Goal: Communication & Community: Share content

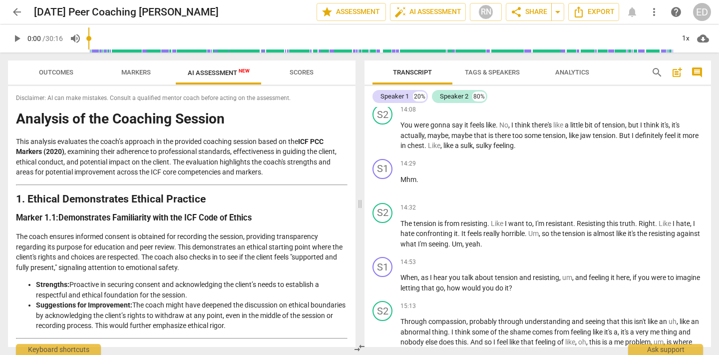
click at [45, 76] on span "Outcomes" at bounding box center [56, 72] width 58 height 13
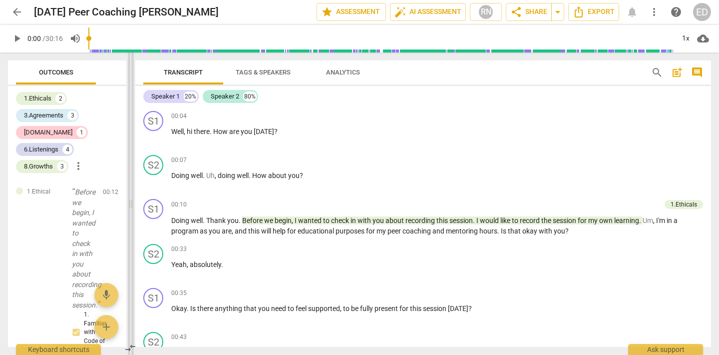
drag, startPoint x: 358, startPoint y: 67, endPoint x: 129, endPoint y: 80, distance: 229.1
click at [129, 80] on span at bounding box center [131, 203] width 6 height 302
click at [122, 71] on icon "button" at bounding box center [123, 71] width 12 height 12
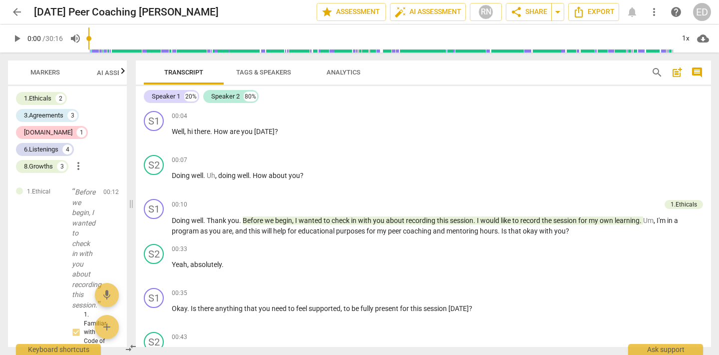
scroll to position [0, 103]
click at [36, 74] on span "Markers" at bounding box center [32, 71] width 29 height 7
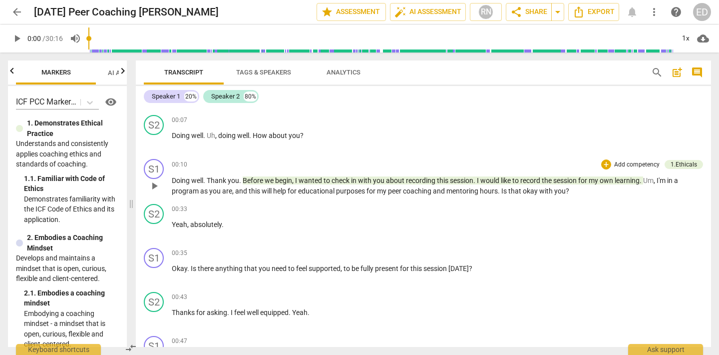
scroll to position [40, 0]
click at [648, 253] on div "+" at bounding box center [649, 252] width 10 height 10
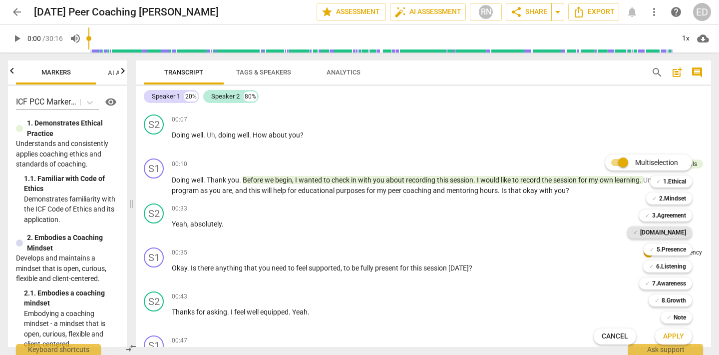
click at [669, 233] on b "[DOMAIN_NAME]" at bounding box center [663, 232] width 46 height 12
click at [668, 338] on span "Apply" at bounding box center [673, 336] width 21 height 10
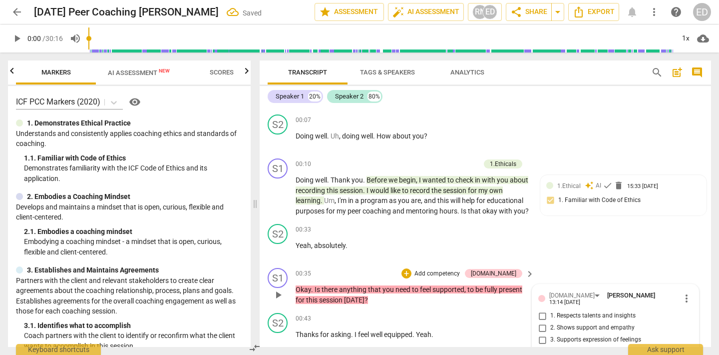
scroll to position [195, 0]
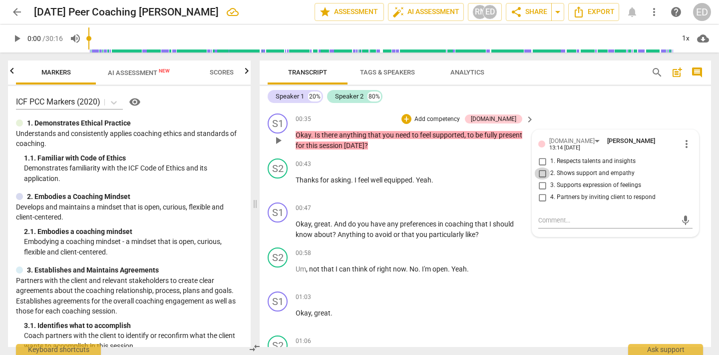
click at [546, 178] on input "2. Shows support and empathy" at bounding box center [542, 173] width 16 height 12
checkbox input "true"
click at [502, 139] on span "present" at bounding box center [510, 135] width 23 height 8
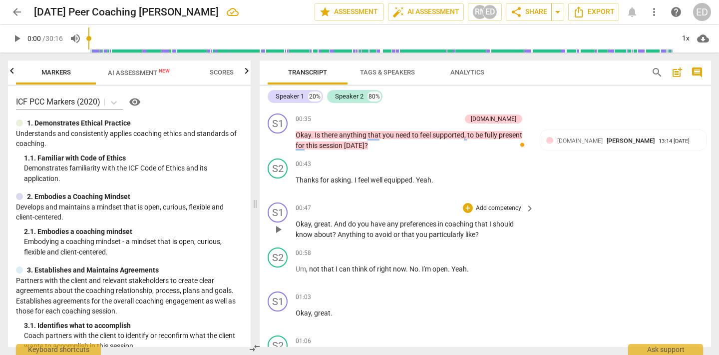
click at [513, 213] on p "Add competency" at bounding box center [498, 208] width 47 height 9
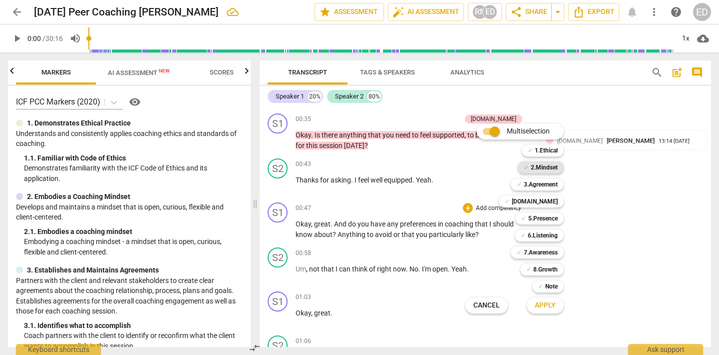
click at [544, 166] on b "2.Mindset" at bounding box center [544, 167] width 27 height 12
click at [641, 224] on div at bounding box center [359, 177] width 719 height 355
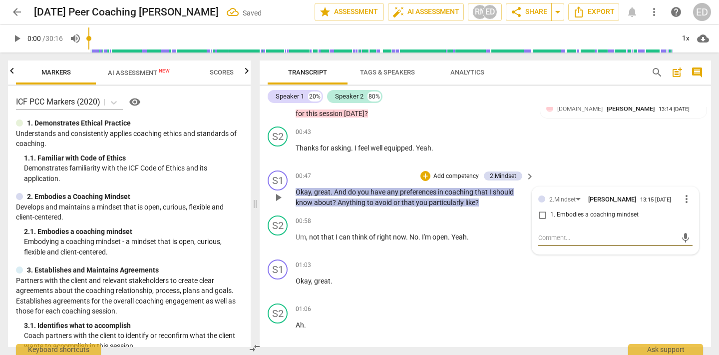
scroll to position [228, 0]
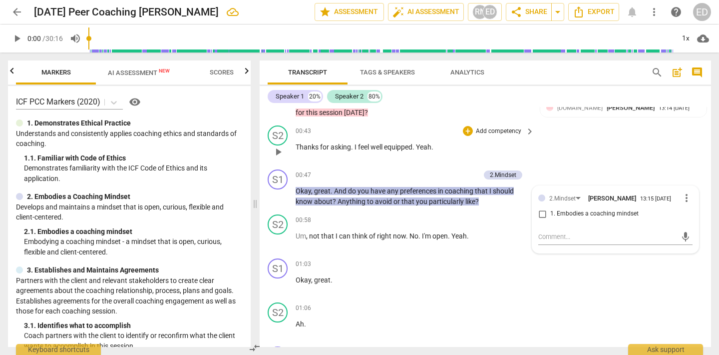
click at [652, 165] on div "S2 play_arrow pause 00:43 + Add competency keyboard_arrow_right Thanks for aski…" at bounding box center [486, 143] width 452 height 44
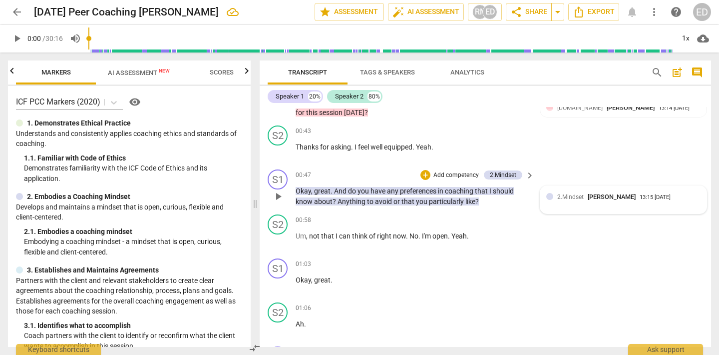
click at [588, 200] on span "[PERSON_NAME]" at bounding box center [612, 196] width 48 height 7
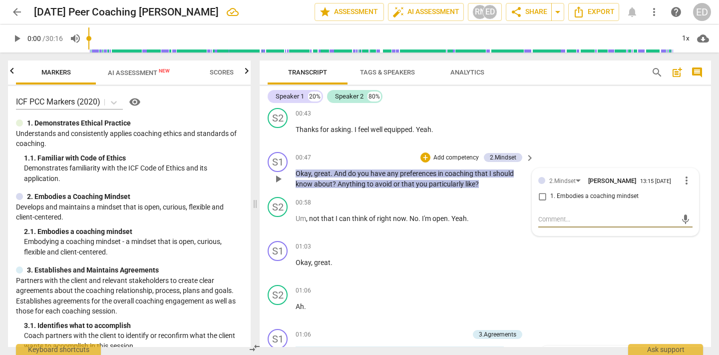
scroll to position [249, 0]
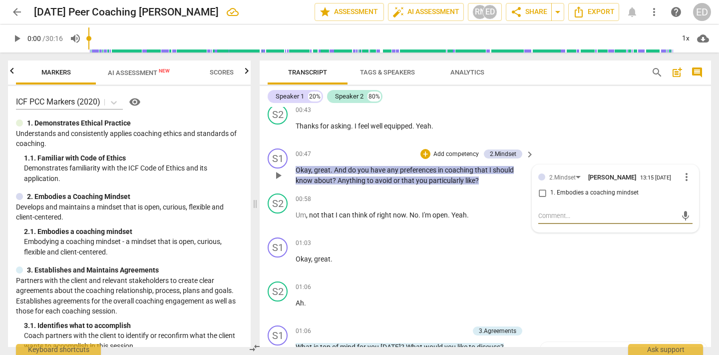
click at [541, 199] on input "1. Embodies a coaching mindset" at bounding box center [542, 193] width 16 height 12
checkbox input "true"
click at [575, 165] on div "S1 play_arrow pause 00:47 + Add competency 2.Mindset keyboard_arrow_right Okay …" at bounding box center [486, 166] width 452 height 45
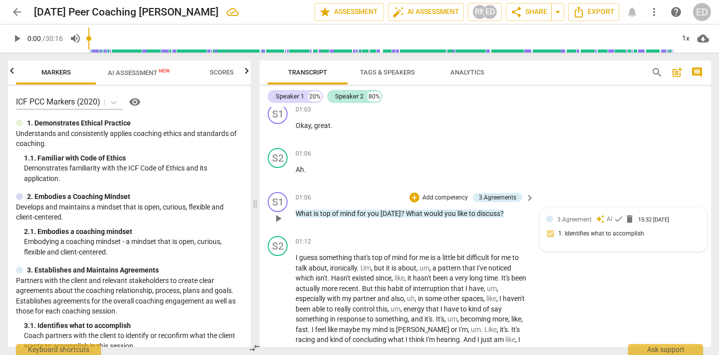
scroll to position [381, 0]
click at [616, 225] on span "check" at bounding box center [619, 220] width 10 height 10
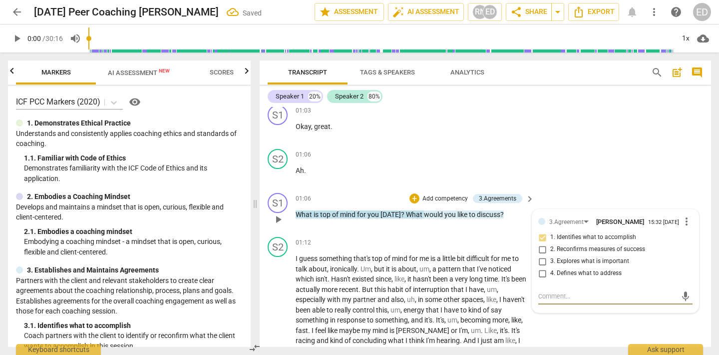
click at [627, 208] on div "S1 play_arrow pause 01:06 + Add competency 3.Agreements keyboard_arrow_right Wh…" at bounding box center [486, 211] width 452 height 44
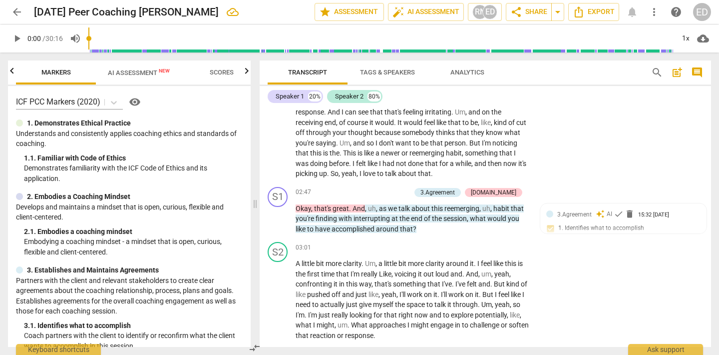
scroll to position [636, 0]
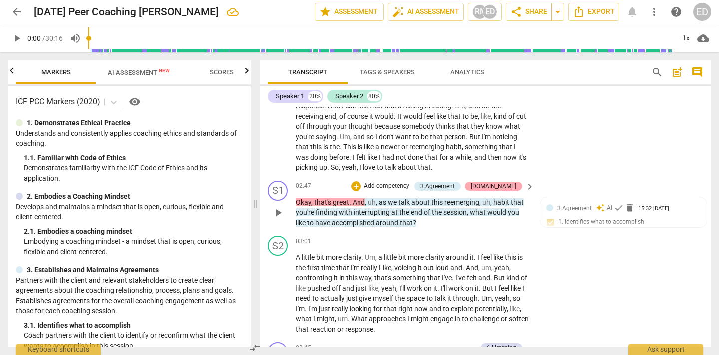
click at [503, 191] on div "[DOMAIN_NAME]" at bounding box center [493, 186] width 45 height 9
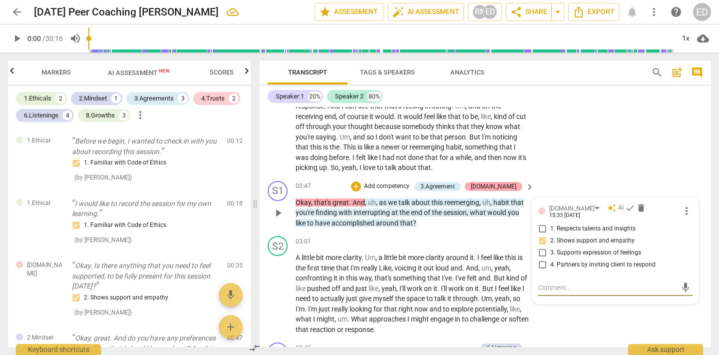
scroll to position [0, 0]
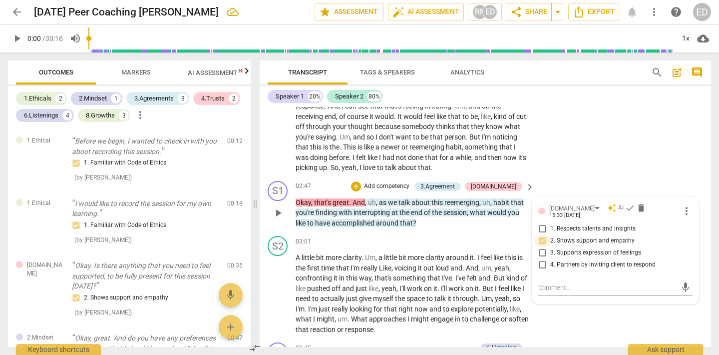
click at [538, 247] on input "2. Shows support and empathy" at bounding box center [542, 241] width 16 height 12
checkbox input "false"
click at [636, 213] on span "delete" at bounding box center [641, 208] width 10 height 10
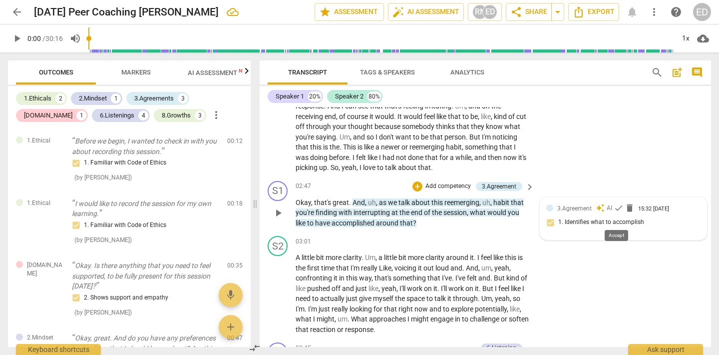
click at [619, 213] on span "check" at bounding box center [619, 208] width 10 height 10
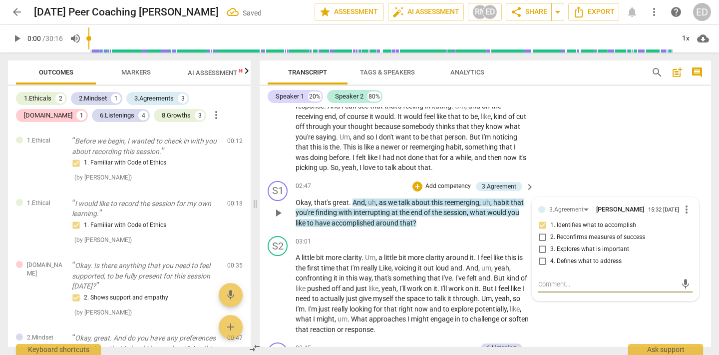
click at [619, 196] on div "S1 play_arrow pause 02:47 + Add competency 3.Agreement keyboard_arrow_right Oka…" at bounding box center [486, 204] width 452 height 55
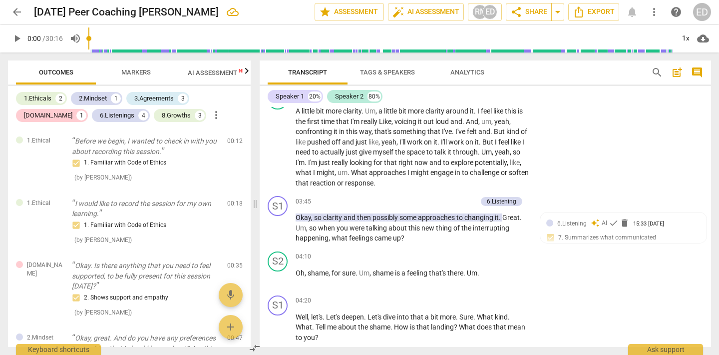
scroll to position [787, 0]
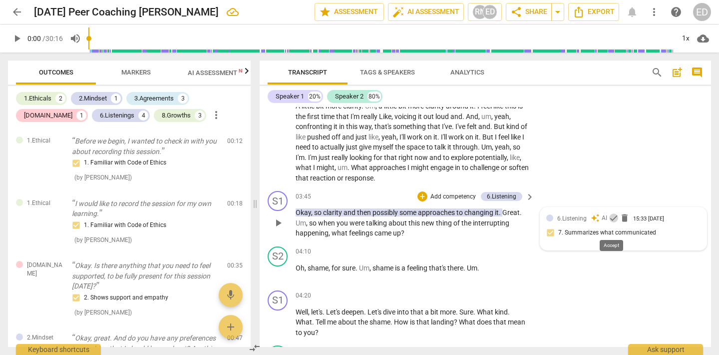
click at [610, 223] on span "check" at bounding box center [614, 218] width 10 height 10
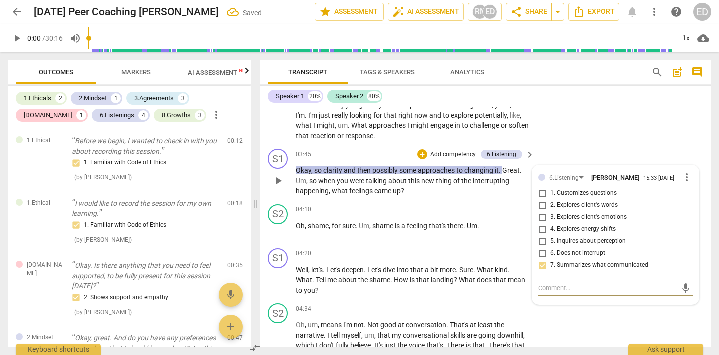
scroll to position [841, 0]
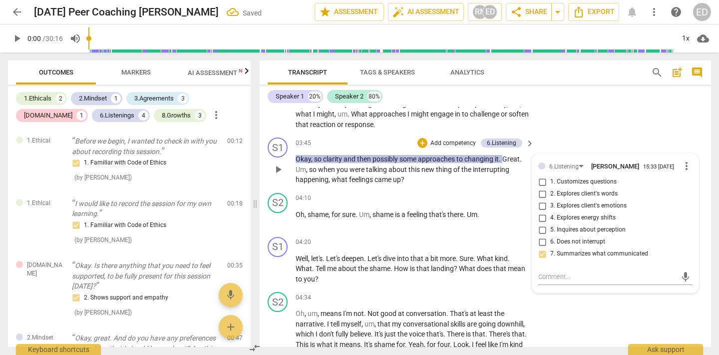
click at [594, 150] on div "S1 play_arrow pause 03:45 + Add competency 6.Listening keyboard_arrow_right Oka…" at bounding box center [486, 160] width 452 height 55
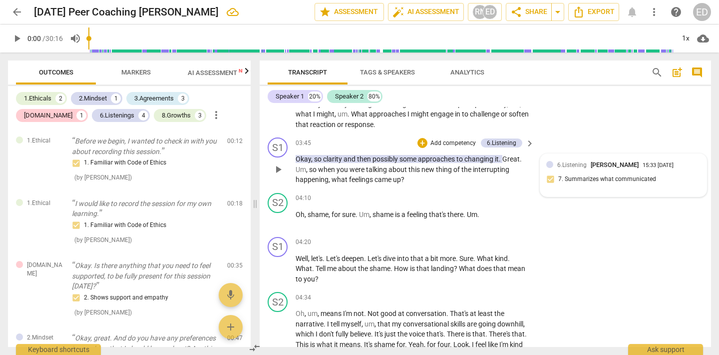
click at [452, 148] on p "Add competency" at bounding box center [453, 143] width 47 height 9
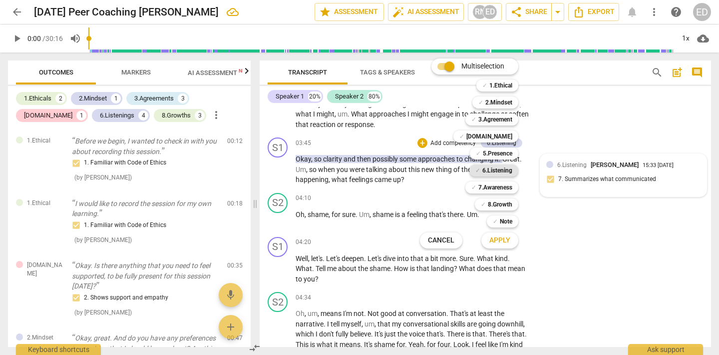
click at [492, 168] on b "6.Listening" at bounding box center [498, 170] width 30 height 12
click at [499, 238] on span "Apply" at bounding box center [500, 240] width 21 height 10
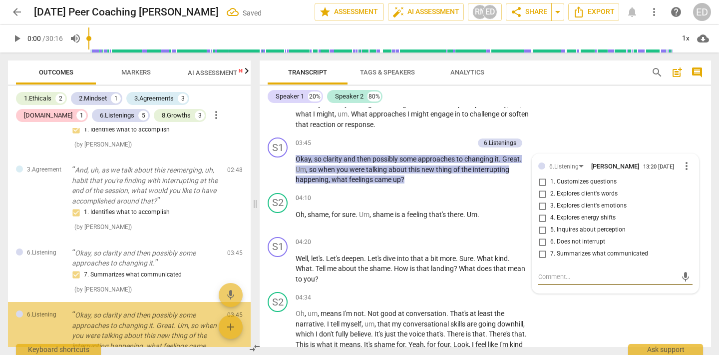
scroll to position [449, 0]
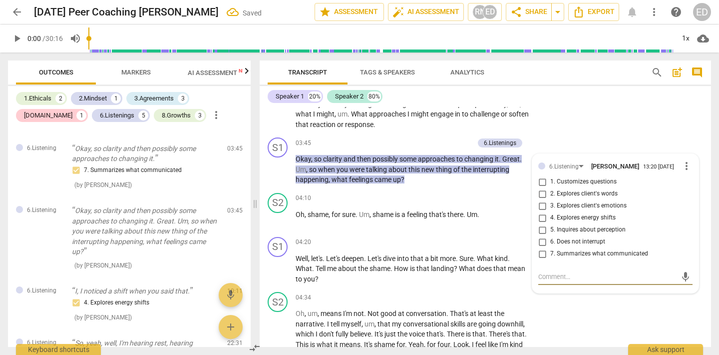
click at [539, 212] on input "3. Explores client's emotions" at bounding box center [542, 206] width 16 height 12
checkbox input "true"
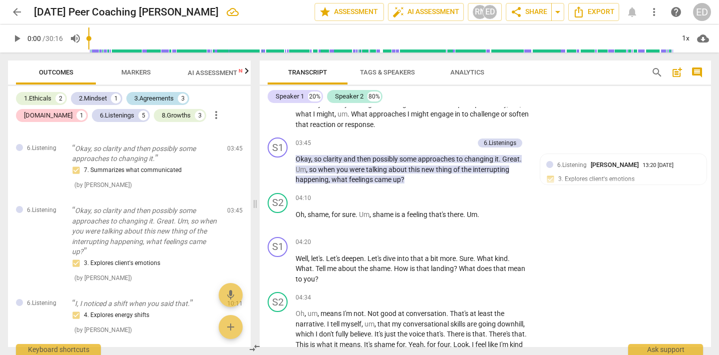
click at [155, 98] on div "3.Agreements" at bounding box center [153, 98] width 39 height 10
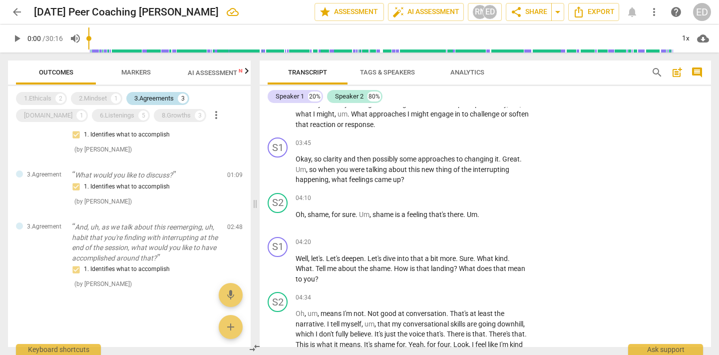
scroll to position [17, 0]
click at [134, 75] on span "Markers" at bounding box center [135, 71] width 29 height 7
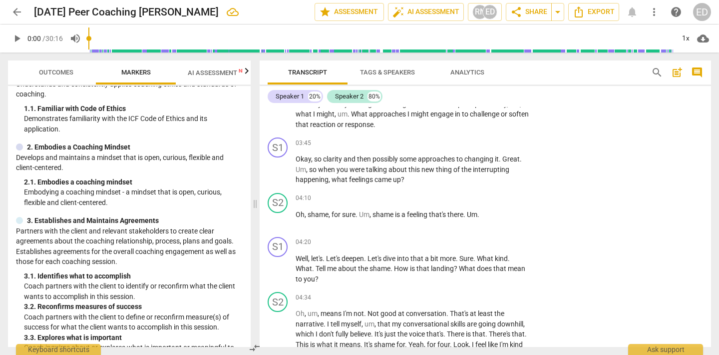
scroll to position [43, 0]
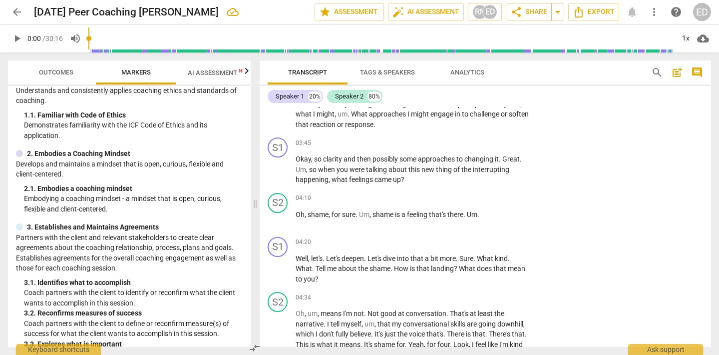
click at [55, 75] on span "Outcomes" at bounding box center [56, 71] width 34 height 7
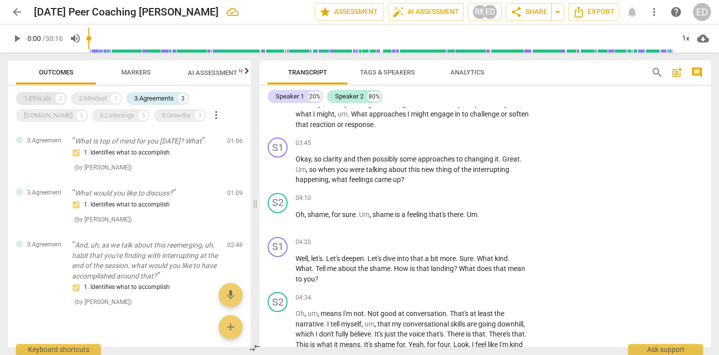
click at [46, 98] on div "1.Ethicals" at bounding box center [37, 98] width 27 height 10
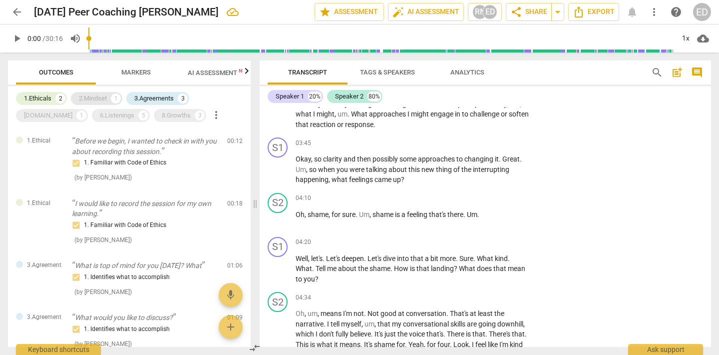
click at [93, 99] on div "2.Mindset" at bounding box center [93, 98] width 28 height 10
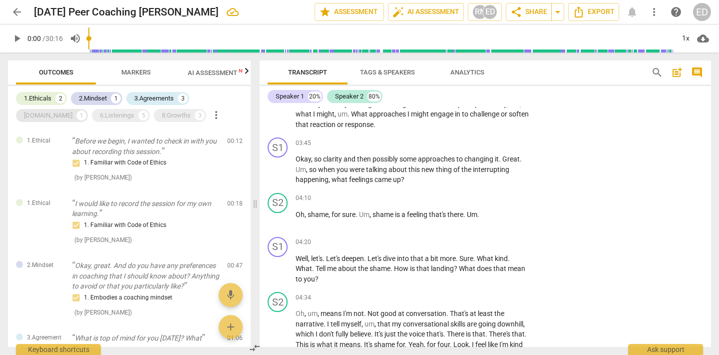
click at [72, 110] on div "[DOMAIN_NAME]" at bounding box center [48, 115] width 48 height 10
click at [100, 116] on div "6.Listenings" at bounding box center [117, 115] width 34 height 10
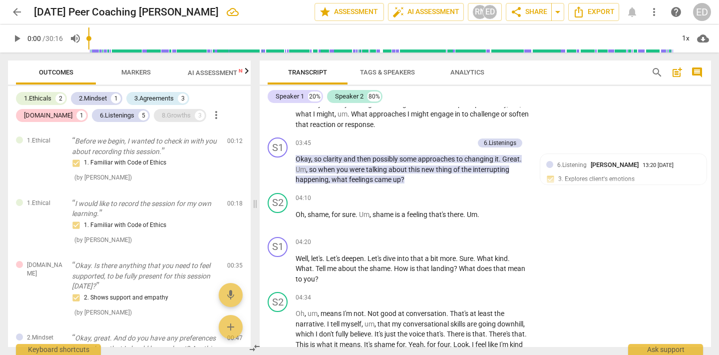
click at [154, 118] on div "8.Growths 3" at bounding box center [180, 115] width 52 height 13
click at [132, 76] on span "Markers" at bounding box center [135, 72] width 53 height 13
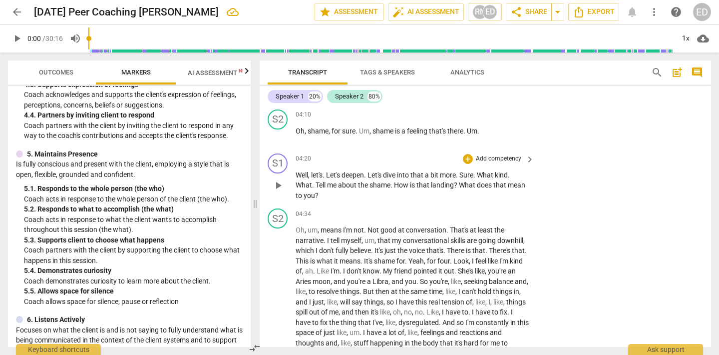
scroll to position [923, 0]
click at [469, 165] on div "+" at bounding box center [468, 160] width 10 height 10
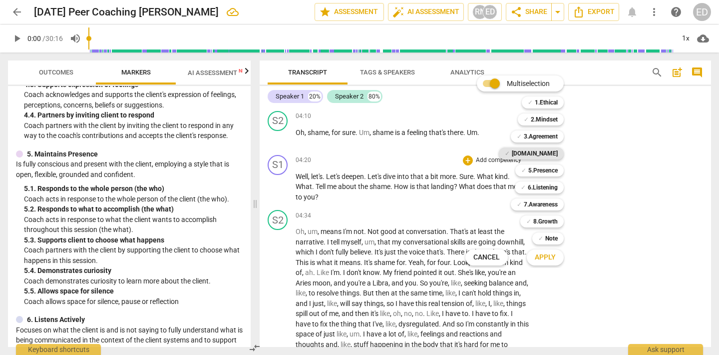
click at [544, 154] on b "[DOMAIN_NAME]" at bounding box center [535, 153] width 46 height 12
click at [546, 258] on span "Apply" at bounding box center [545, 257] width 21 height 10
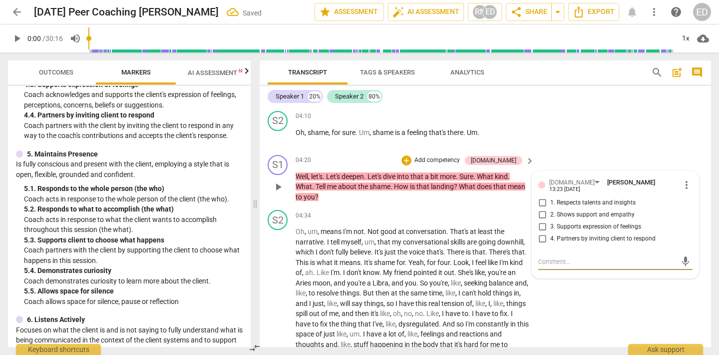
click at [537, 231] on input "3. Supports expression of feelings" at bounding box center [542, 227] width 16 height 12
checkbox input "true"
click at [647, 314] on div "S2 play_arrow pause 04:34 + Add competency keyboard_arrow_right Oh , um , means…" at bounding box center [486, 315] width 452 height 219
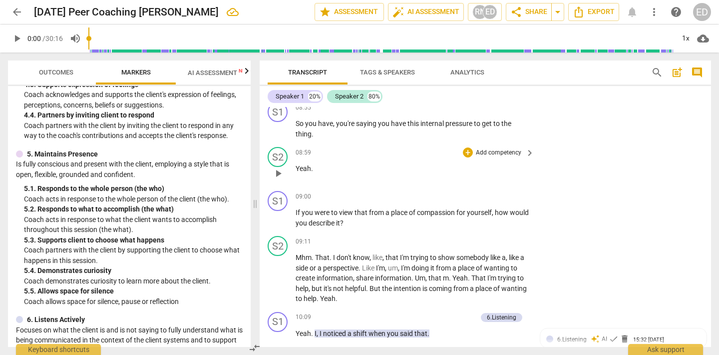
scroll to position [1848, 0]
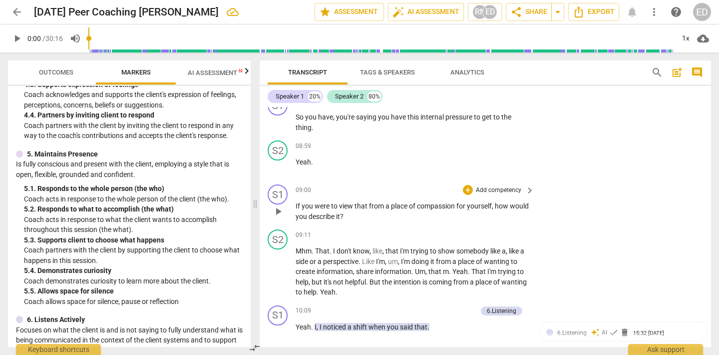
click at [501, 195] on p "Add competency" at bounding box center [498, 190] width 47 height 9
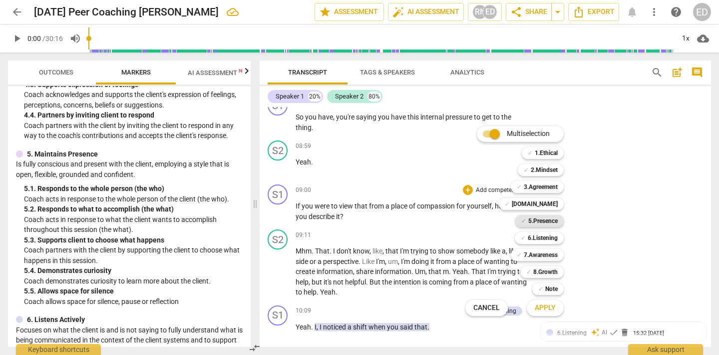
click at [536, 217] on b "5.Presence" at bounding box center [542, 221] width 29 height 12
click at [544, 305] on span "Apply" at bounding box center [545, 308] width 21 height 10
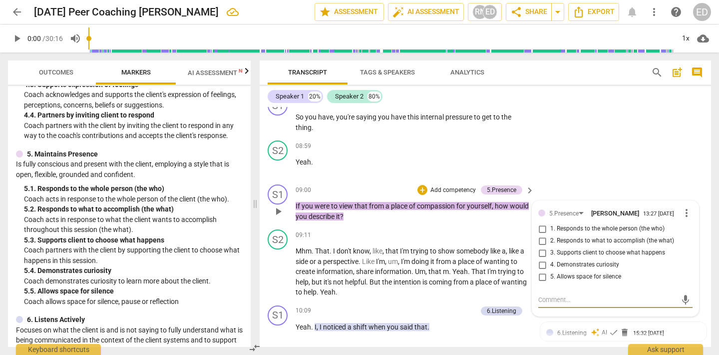
click at [543, 235] on input "1. Responds to the whole person (the who)" at bounding box center [542, 229] width 16 height 12
checkbox input "true"
click at [575, 218] on div "S1 play_arrow pause 09:00 + Add competency 5.Presence keyboard_arrow_right If y…" at bounding box center [486, 202] width 452 height 45
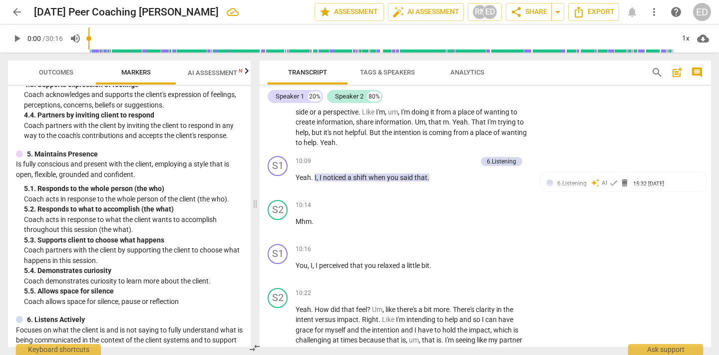
scroll to position [1998, 0]
click at [610, 187] on span "check" at bounding box center [614, 182] width 10 height 10
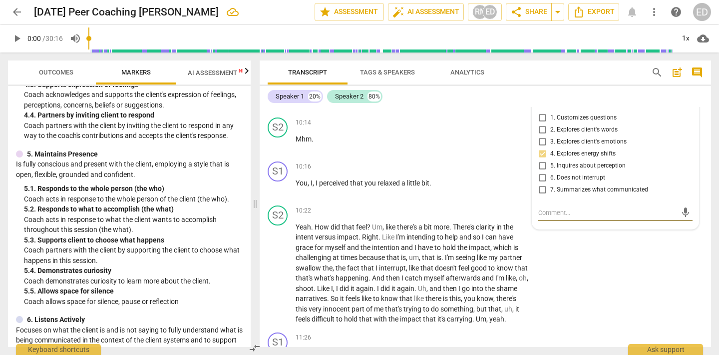
scroll to position [2078, 0]
click at [427, 146] on p "Mhm ." at bounding box center [413, 140] width 234 height 10
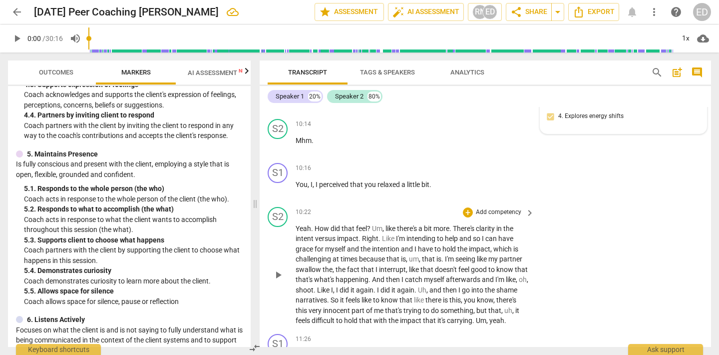
scroll to position [2079, 0]
click at [315, 232] on span "How" at bounding box center [323, 228] width 16 height 8
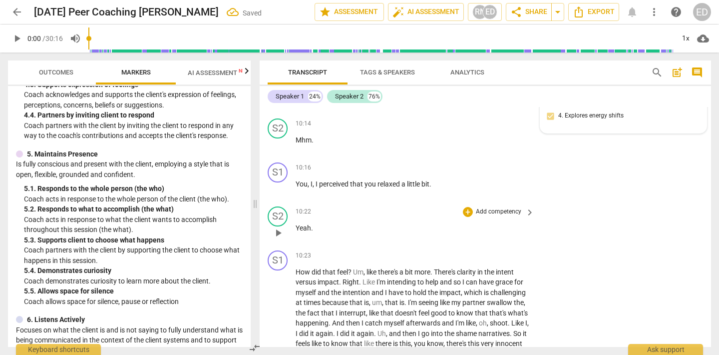
scroll to position [2104, 0]
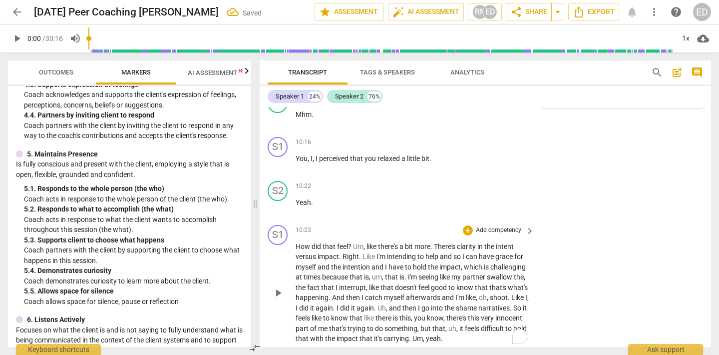
click at [355, 250] on span "Um" at bounding box center [358, 246] width 10 height 8
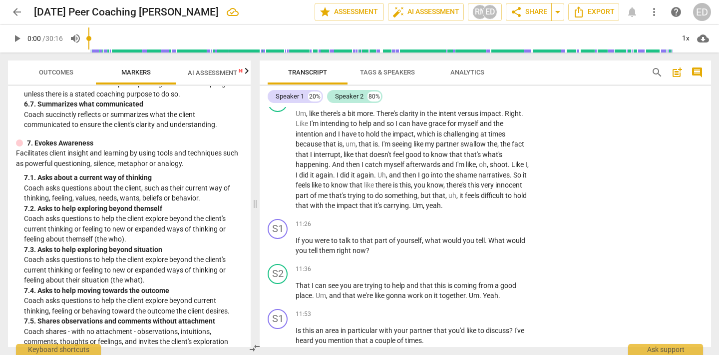
scroll to position [903, 0]
click at [503, 229] on p "Add competency" at bounding box center [498, 224] width 47 height 9
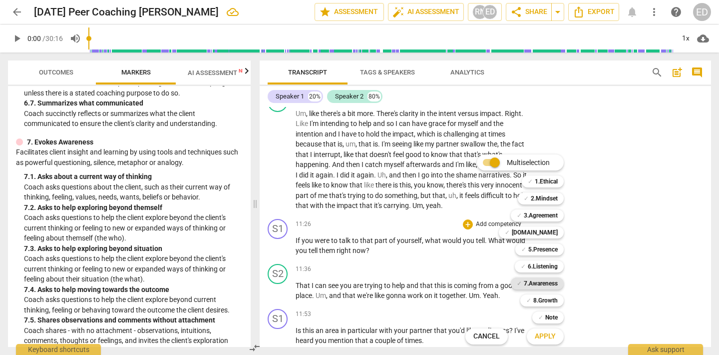
click at [534, 280] on b "7.Awareness" at bounding box center [541, 283] width 34 height 12
click at [541, 338] on span "Apply" at bounding box center [545, 336] width 21 height 10
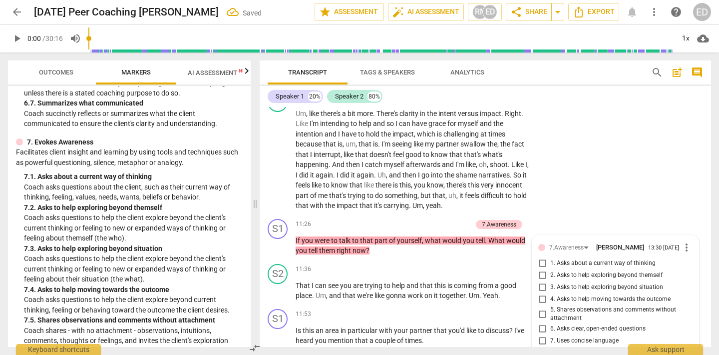
scroll to position [2461, 0]
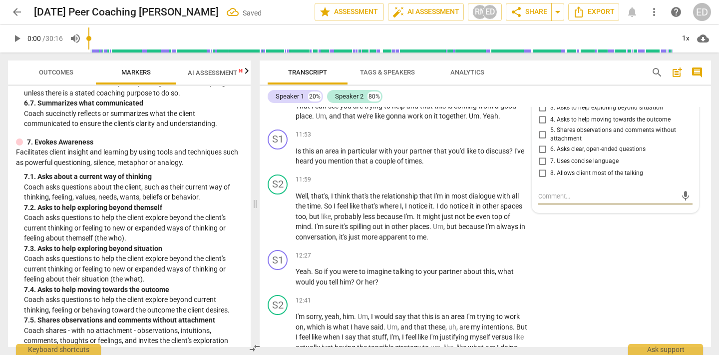
click at [540, 102] on input "2. Asks to help exploring beyond themself" at bounding box center [542, 96] width 16 height 12
checkbox input "true"
click at [593, 246] on div "S2 play_arrow pause 11:59 + Add competency keyboard_arrow_right Well , that's ,…" at bounding box center [486, 208] width 452 height 76
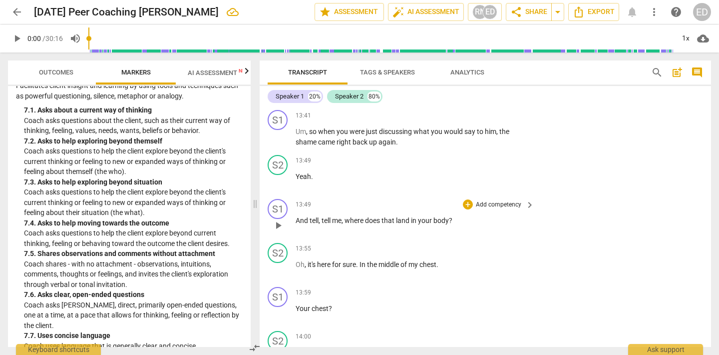
scroll to position [2747, 0]
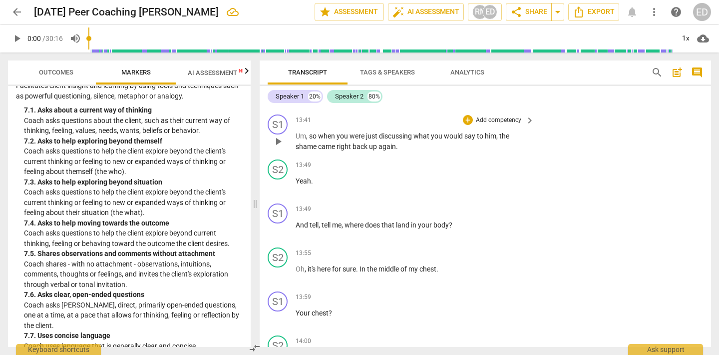
click at [507, 125] on p "Add competency" at bounding box center [498, 120] width 47 height 9
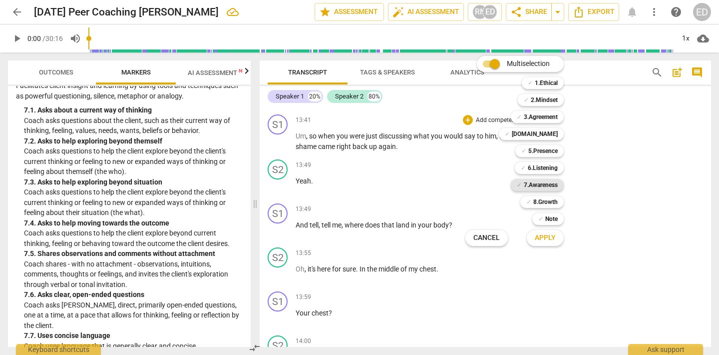
click at [542, 182] on b "7.Awareness" at bounding box center [541, 185] width 34 height 12
click at [544, 237] on span "Apply" at bounding box center [545, 238] width 21 height 10
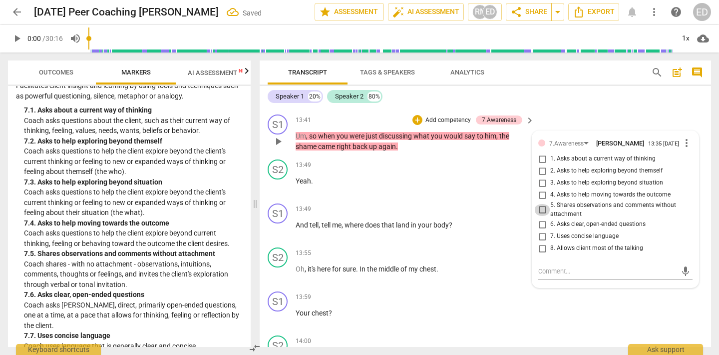
click at [542, 216] on input "5. Shares observations and comments without attachment" at bounding box center [542, 210] width 16 height 12
checkbox input "true"
click at [548, 155] on div "S1 play_arrow pause 13:41 + Add competency 7.Awareness keyboard_arrow_right Um …" at bounding box center [486, 132] width 452 height 45
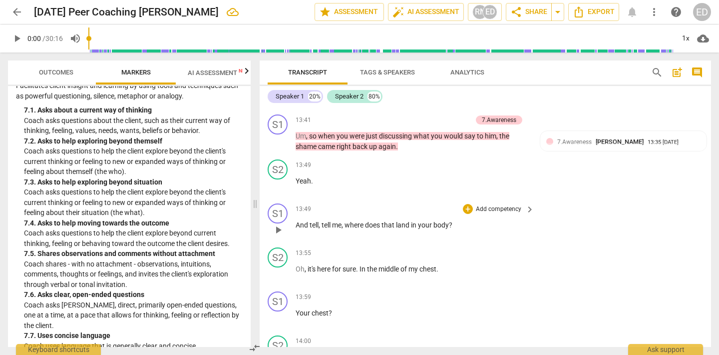
click at [504, 214] on p "Add competency" at bounding box center [498, 209] width 47 height 9
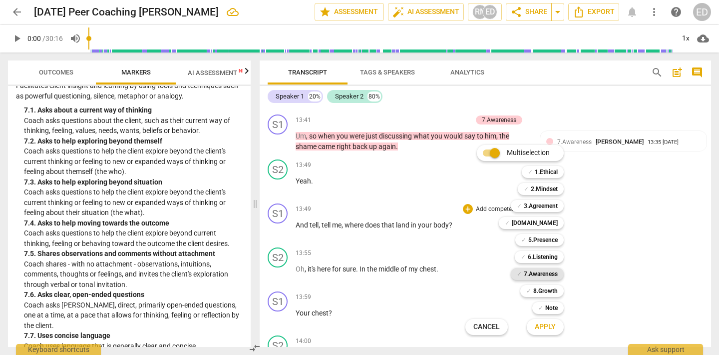
click at [531, 269] on b "7.Awareness" at bounding box center [541, 274] width 34 height 12
click at [541, 320] on button "Apply" at bounding box center [545, 327] width 37 height 18
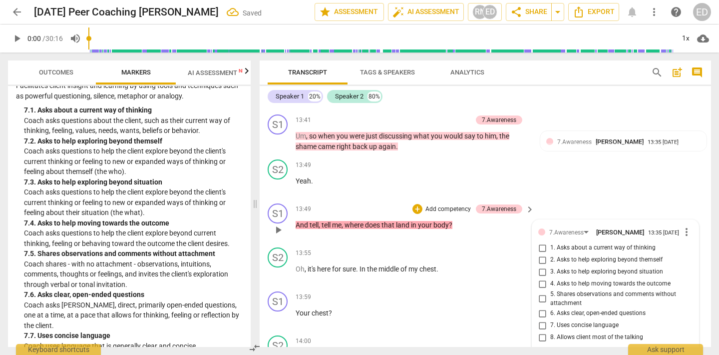
scroll to position [2911, 0]
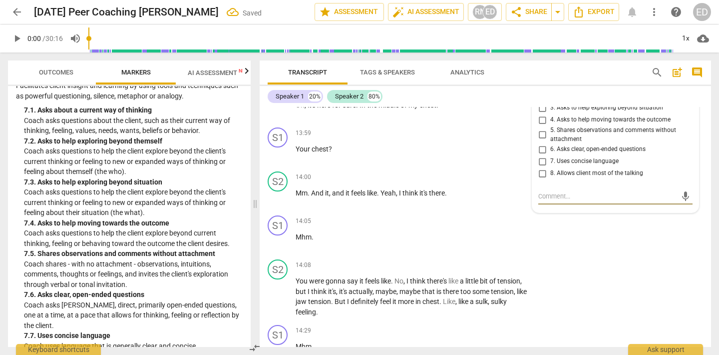
click at [540, 141] on input "5. Shares observations and comments without attachment" at bounding box center [542, 135] width 16 height 12
checkbox input "true"
click at [493, 198] on p "Mm . And it , and it feels like . Yeah , I think it's there ." at bounding box center [413, 193] width 234 height 10
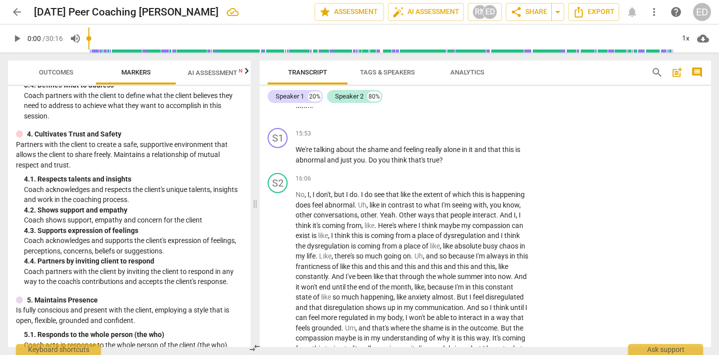
scroll to position [341, 0]
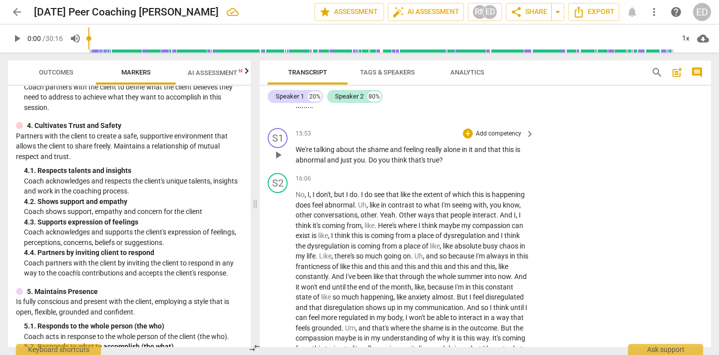
click at [482, 138] on p "Add competency" at bounding box center [498, 133] width 47 height 9
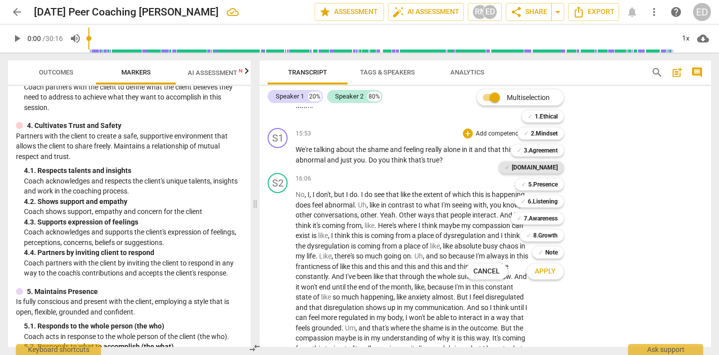
click at [537, 165] on div "✓ [DOMAIN_NAME]" at bounding box center [531, 167] width 65 height 12
click at [546, 272] on span "Apply" at bounding box center [545, 271] width 21 height 10
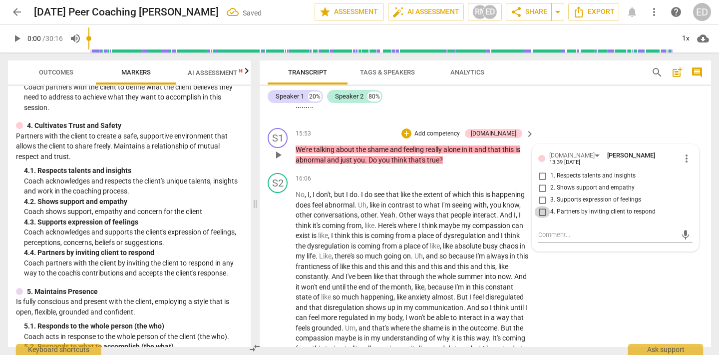
click at [538, 218] on input "4. Partners by inviting client to respond" at bounding box center [542, 212] width 16 height 12
checkbox input "true"
click at [585, 169] on div "S1 play_arrow pause 15:53 + Add competency [DOMAIN_NAME] keyboard_arrow_right W…" at bounding box center [486, 146] width 452 height 45
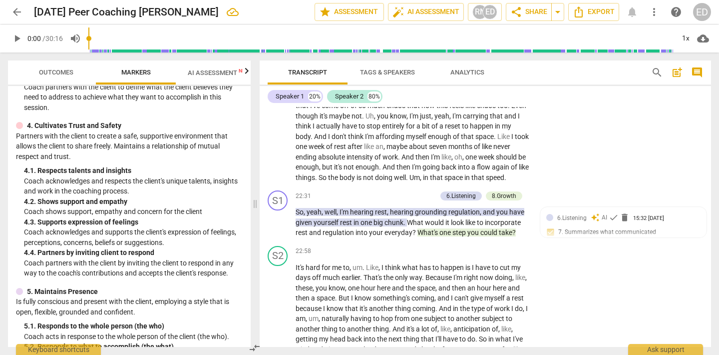
scroll to position [4204, 0]
click at [612, 222] on span "check" at bounding box center [614, 217] width 10 height 10
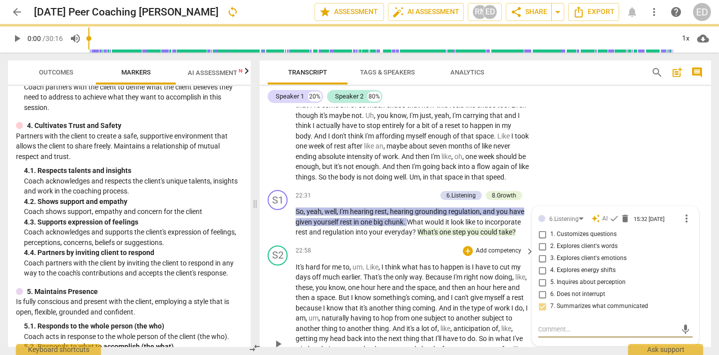
scroll to position [4367, 0]
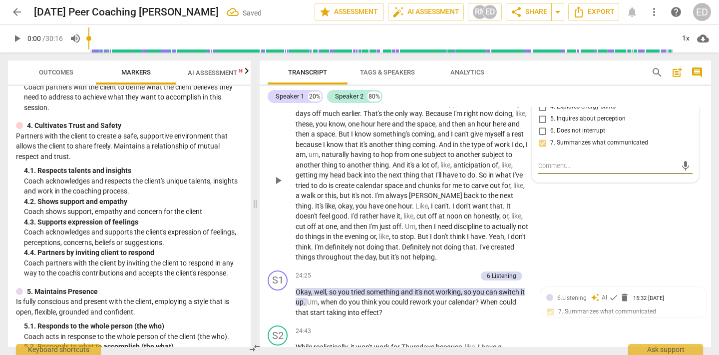
click at [617, 266] on div "S2 play_arrow pause 22:58 + Add competency keyboard_arrow_right It's hard for m…" at bounding box center [486, 172] width 452 height 188
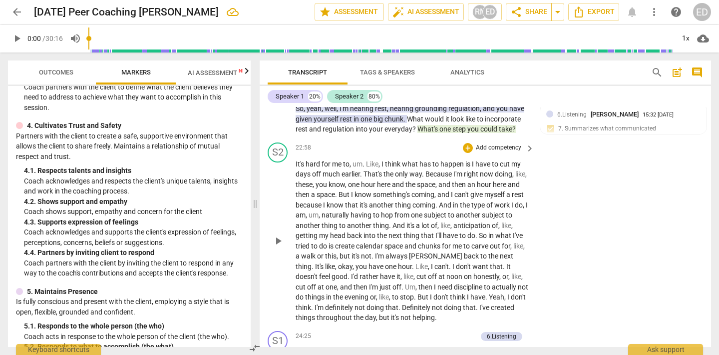
scroll to position [4327, 0]
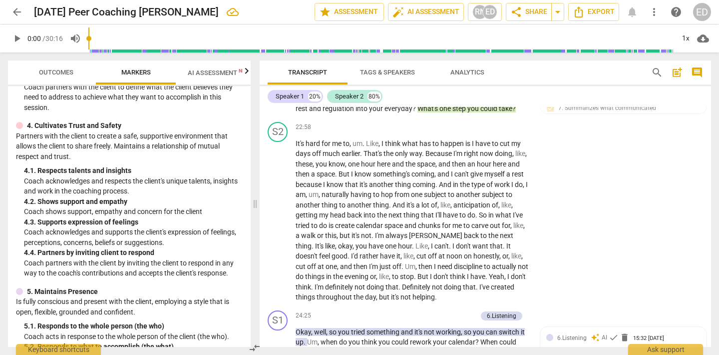
click at [506, 76] on div "8.Growth" at bounding box center [504, 71] width 24 height 9
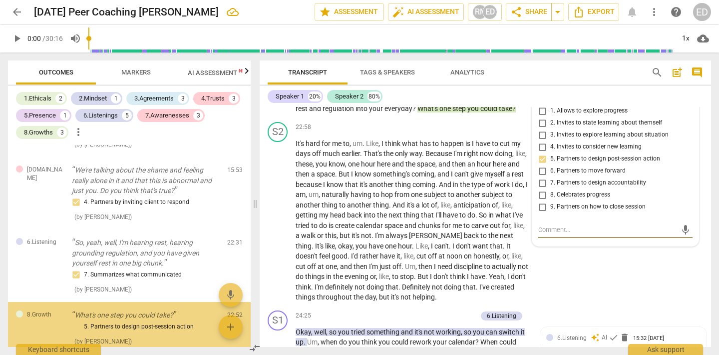
scroll to position [1106, 0]
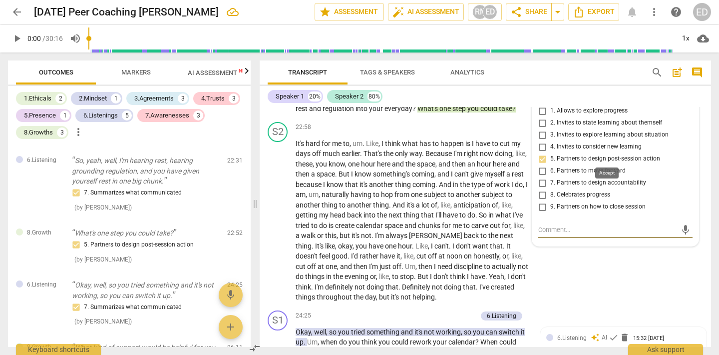
click at [606, 100] on span "check" at bounding box center [609, 95] width 10 height 10
click at [594, 306] on div "S2 play_arrow pause 22:58 + Add competency keyboard_arrow_right It's hard for m…" at bounding box center [486, 212] width 452 height 188
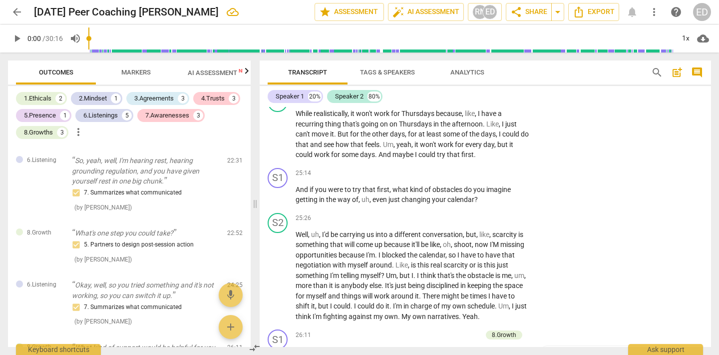
scroll to position [4603, 0]
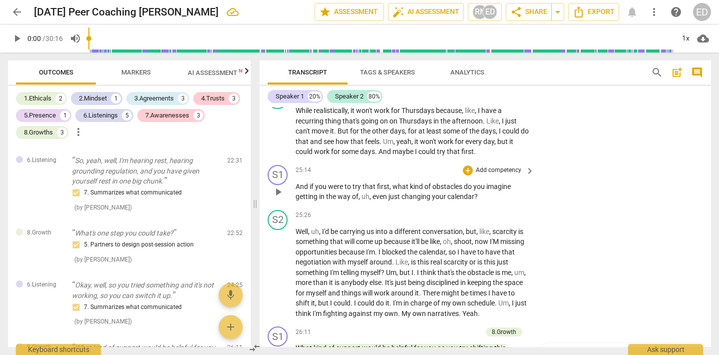
click at [509, 175] on p "Add competency" at bounding box center [498, 170] width 47 height 9
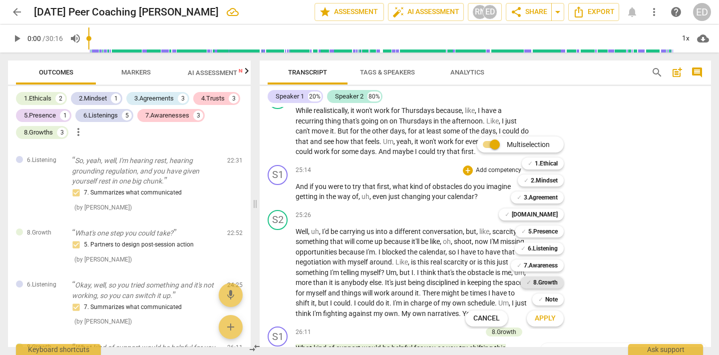
click at [536, 282] on b "8.Growth" at bounding box center [545, 282] width 24 height 12
click at [538, 316] on span "Apply" at bounding box center [545, 318] width 21 height 10
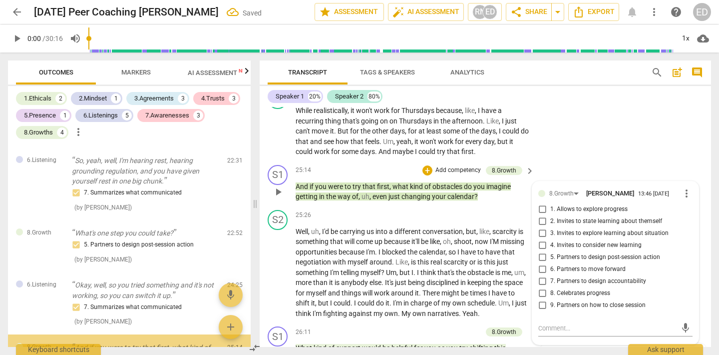
scroll to position [4766, 0]
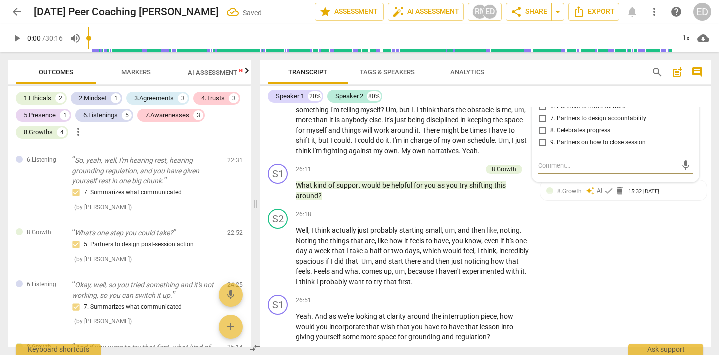
click at [543, 113] on input "6. Partners to move forward" at bounding box center [542, 107] width 16 height 12
checkbox input "true"
click at [471, 205] on div "S1 play_arrow pause 26:11 + Add competency 8.Growth keyboard_arrow_right What k…" at bounding box center [486, 182] width 452 height 45
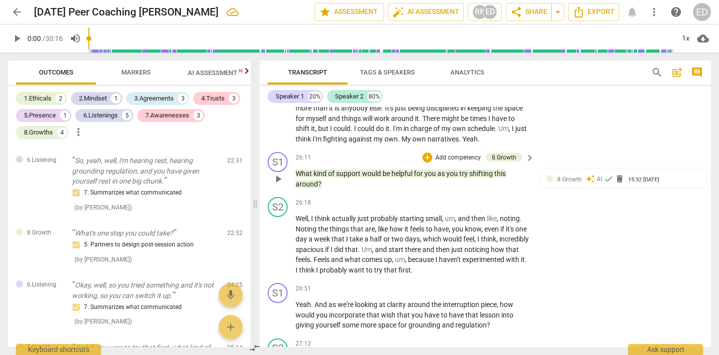
scroll to position [4783, 0]
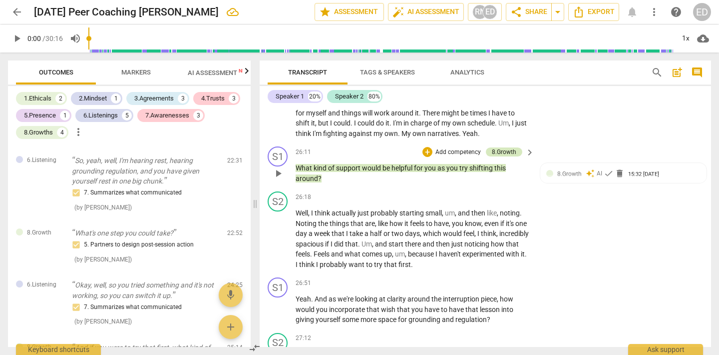
click at [501, 156] on div "8.Growth" at bounding box center [504, 151] width 24 height 9
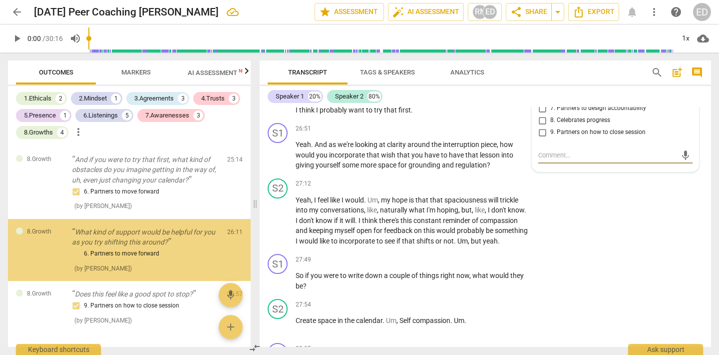
scroll to position [1298, 0]
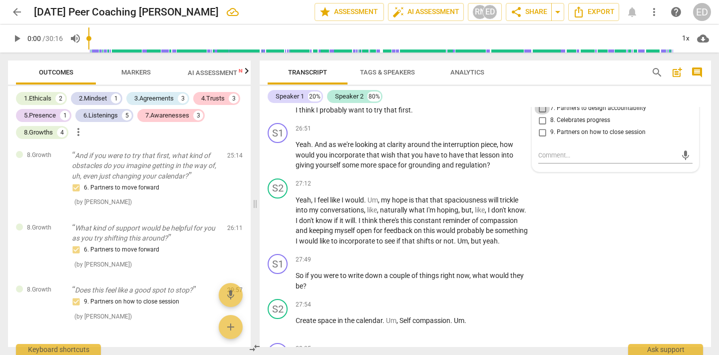
click at [543, 114] on input "7. Partners to design accountability" at bounding box center [542, 108] width 16 height 12
checkbox input "true"
click at [542, 102] on input "6. Partners to move forward" at bounding box center [542, 96] width 16 height 12
checkbox input "false"
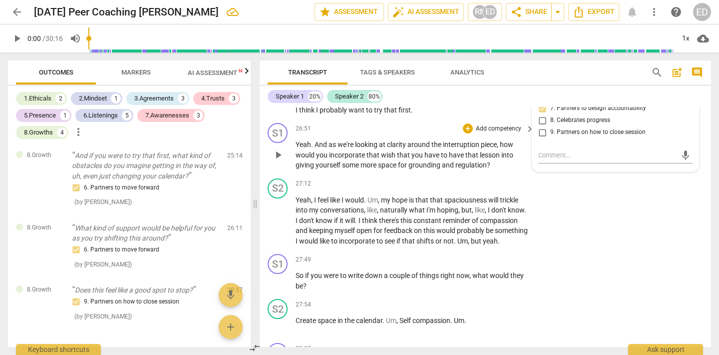
click at [510, 159] on span "into" at bounding box center [508, 155] width 12 height 8
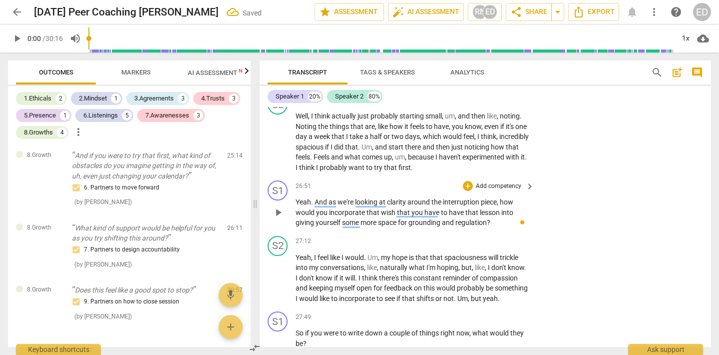
scroll to position [4877, 0]
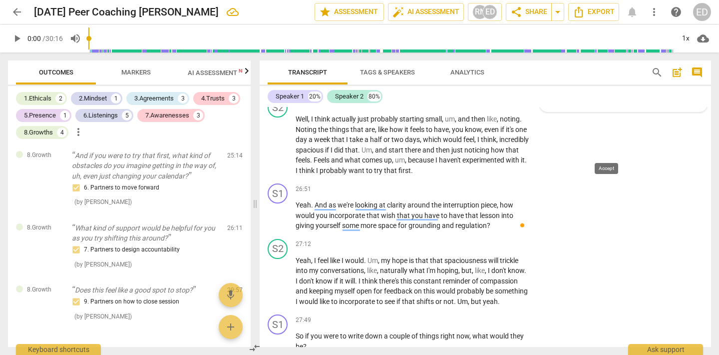
click at [607, 84] on span "check" at bounding box center [609, 79] width 10 height 10
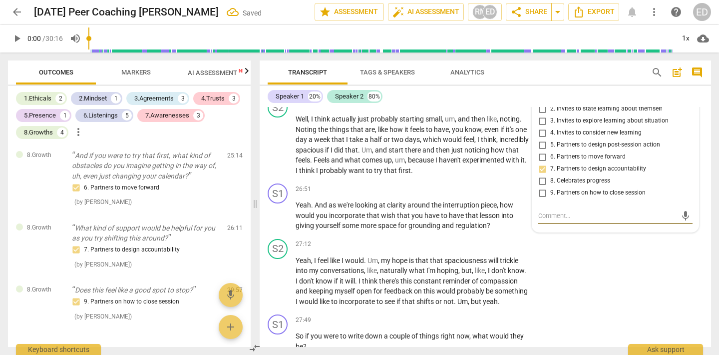
click at [561, 93] on div "S1 play_arrow pause 26:11 + Add competency 8.Growth keyboard_arrow_right What k…" at bounding box center [486, 70] width 452 height 45
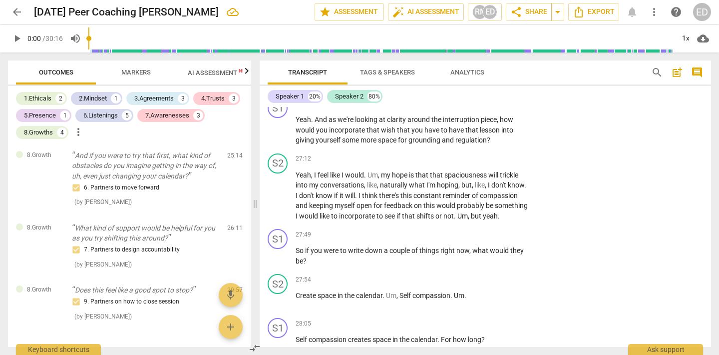
scroll to position [4962, 0]
click at [141, 70] on span "Markers" at bounding box center [135, 71] width 29 height 7
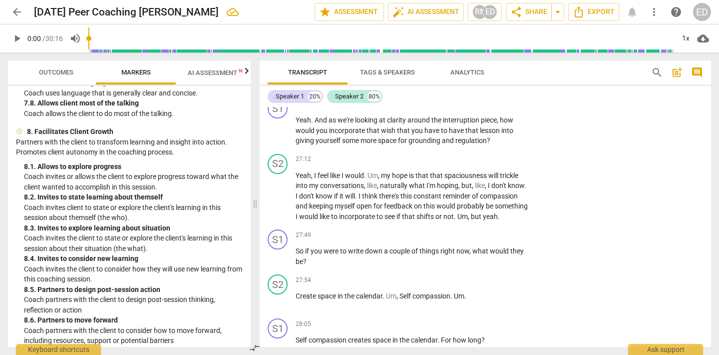
scroll to position [1223, 0]
click at [495, 109] on p "Add competency" at bounding box center [498, 104] width 47 height 9
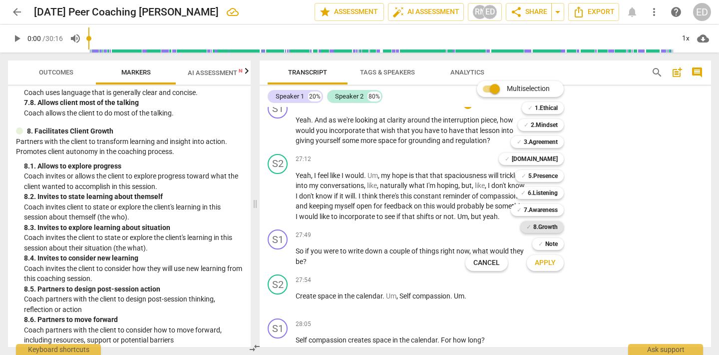
click at [537, 225] on b "8.Growth" at bounding box center [545, 227] width 24 height 12
click at [546, 263] on span "Apply" at bounding box center [545, 263] width 21 height 10
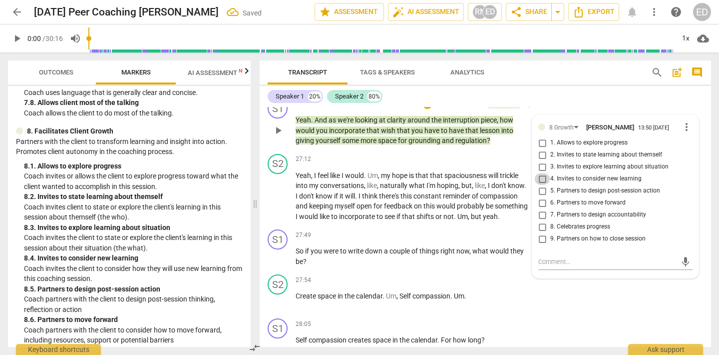
click at [540, 185] on input "4. Invites to consider new learning" at bounding box center [542, 179] width 16 height 12
checkbox input "true"
click at [571, 150] on div "S1 play_arrow pause 26:51 + Add competency 8.Growth keyboard_arrow_right Yeah .…" at bounding box center [486, 121] width 452 height 55
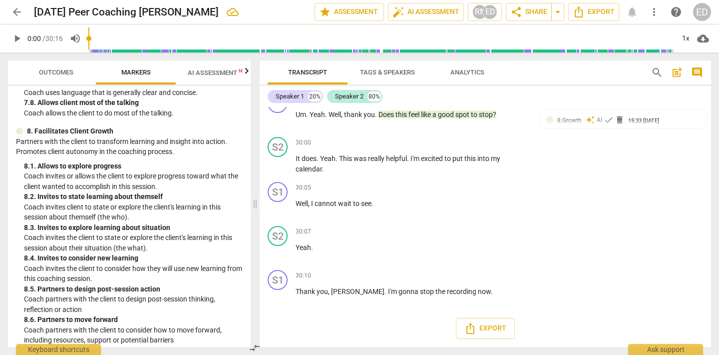
scroll to position [5521, 0]
click at [503, 103] on div "8.Growth" at bounding box center [504, 98] width 24 height 9
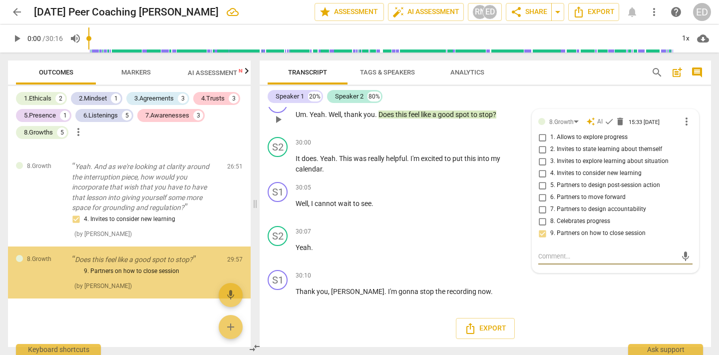
scroll to position [1423, 0]
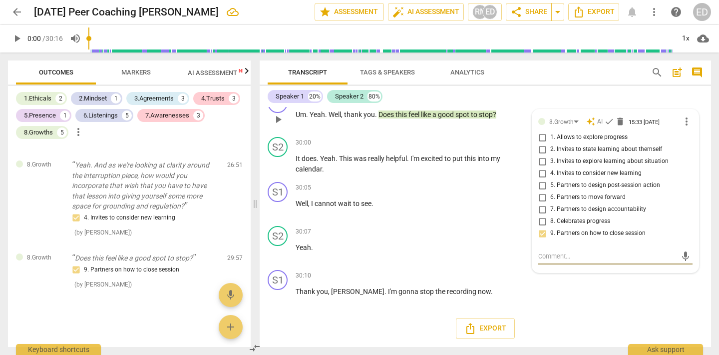
click at [541, 239] on input "9. Partners on how to close session" at bounding box center [542, 233] width 16 height 12
checkbox input "false"
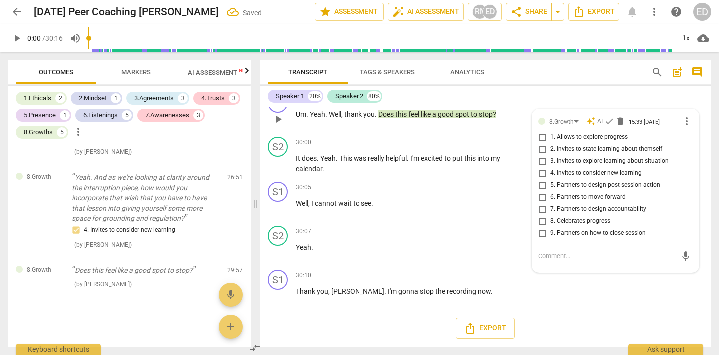
scroll to position [1410, 0]
click at [569, 133] on div "S1 play_arrow pause 29:55 + Add competency 8.Growth keyboard_arrow_right Um . Y…" at bounding box center [486, 111] width 452 height 44
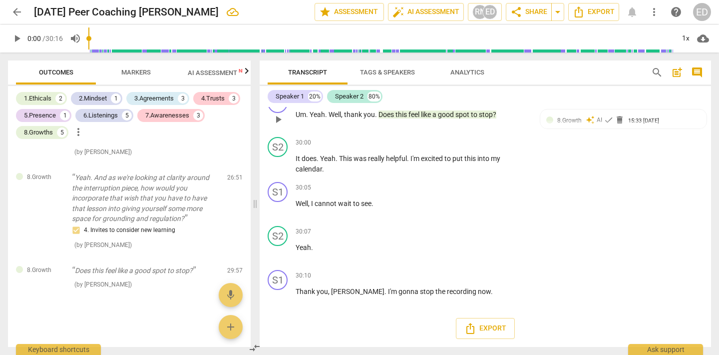
scroll to position [5607, 0]
click at [385, 292] on span "." at bounding box center [386, 291] width 3 height 8
drag, startPoint x: 355, startPoint y: 292, endPoint x: 332, endPoint y: 291, distance: 23.0
click at [332, 291] on p "Thank you , [PERSON_NAME] . I'm gonna stop the recording now ." at bounding box center [413, 291] width 234 height 10
click at [585, 292] on div "S1 play_arrow pause 30:10 + Add competency keyboard_arrow_right Thank you . I'm…" at bounding box center [486, 288] width 452 height 44
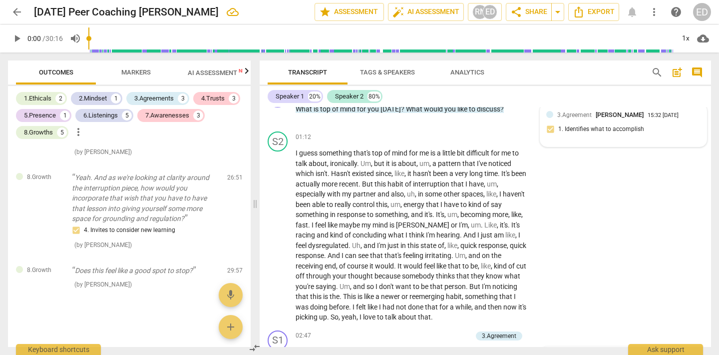
scroll to position [493, 0]
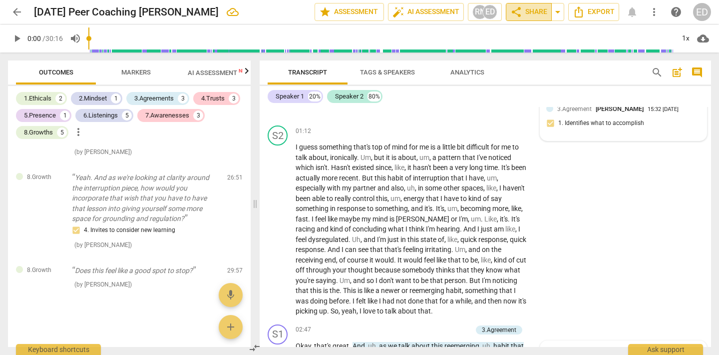
click at [532, 12] on span "share Share" at bounding box center [528, 12] width 37 height 12
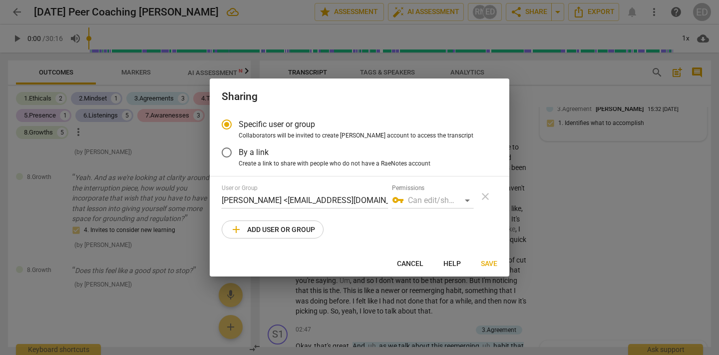
click at [287, 232] on span "add Add user or group" at bounding box center [272, 229] width 85 height 12
radio input "false"
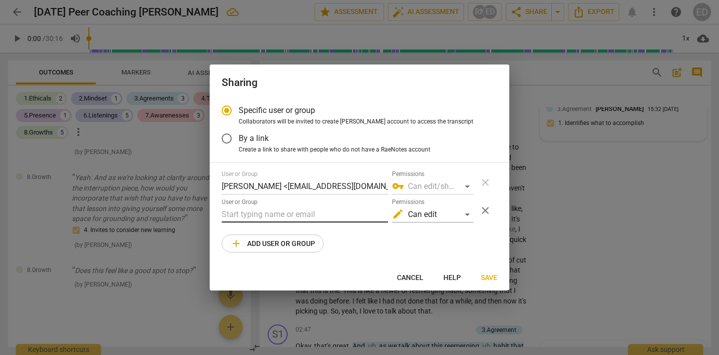
click at [254, 211] on input "text" at bounding box center [305, 214] width 166 height 16
type input "[EMAIL_ADDRESS][DOMAIN_NAME]"
click at [487, 273] on span "Save" at bounding box center [489, 278] width 16 height 10
